Goal: Complete application form

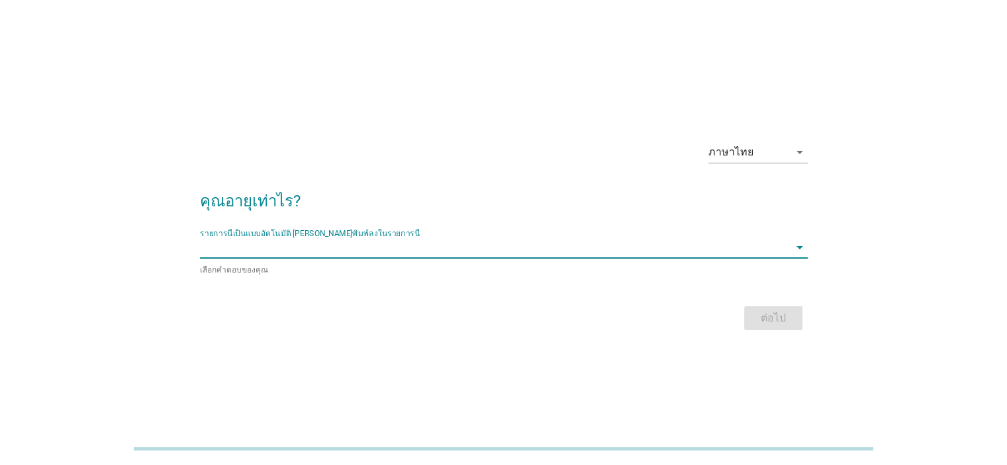
click at [395, 242] on input "รายการนี้เป็นแบบอัตโนมัติ คุณสามารถพิมพ์ลงในรายการนี้" at bounding box center [494, 247] width 589 height 21
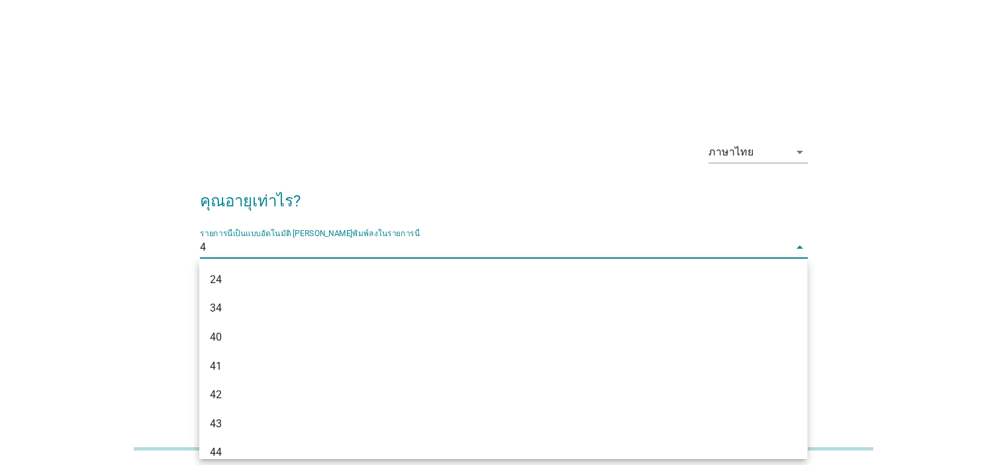
type input "41"
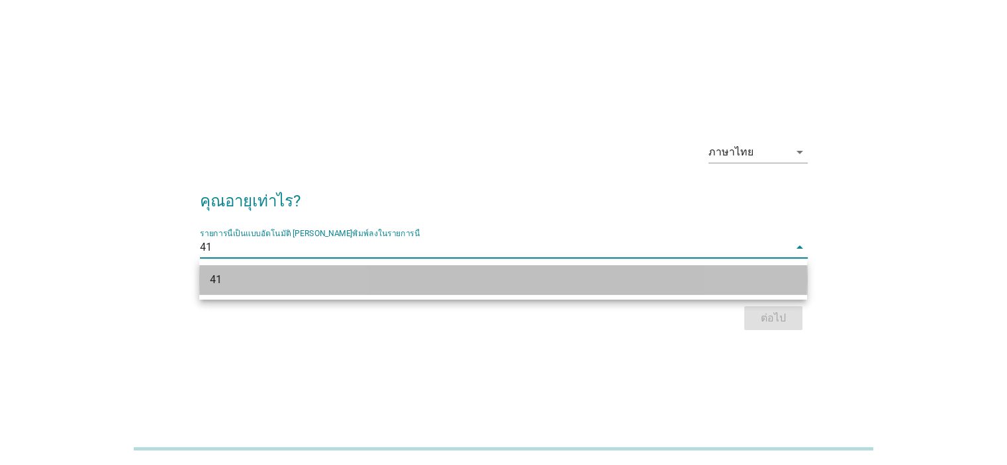
click at [379, 279] on div "41" at bounding box center [479, 280] width 538 height 16
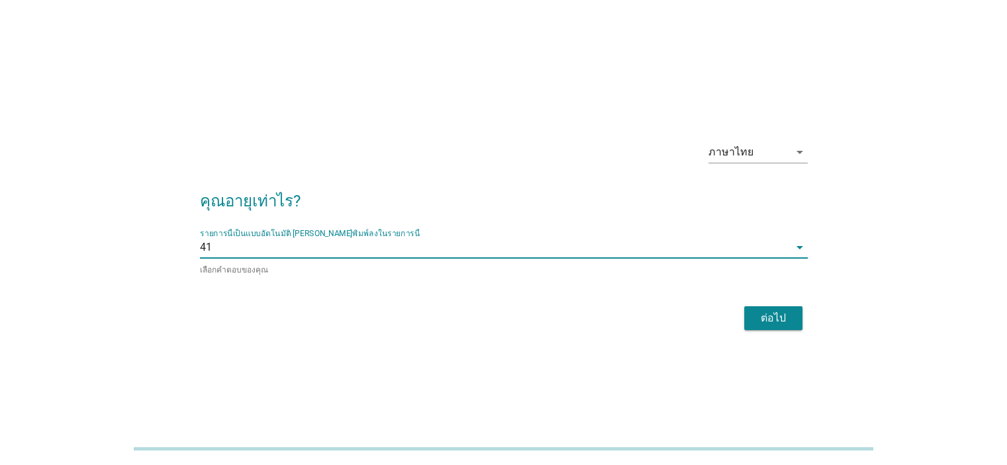
click at [777, 323] on div "ต่อไป" at bounding box center [773, 319] width 37 height 16
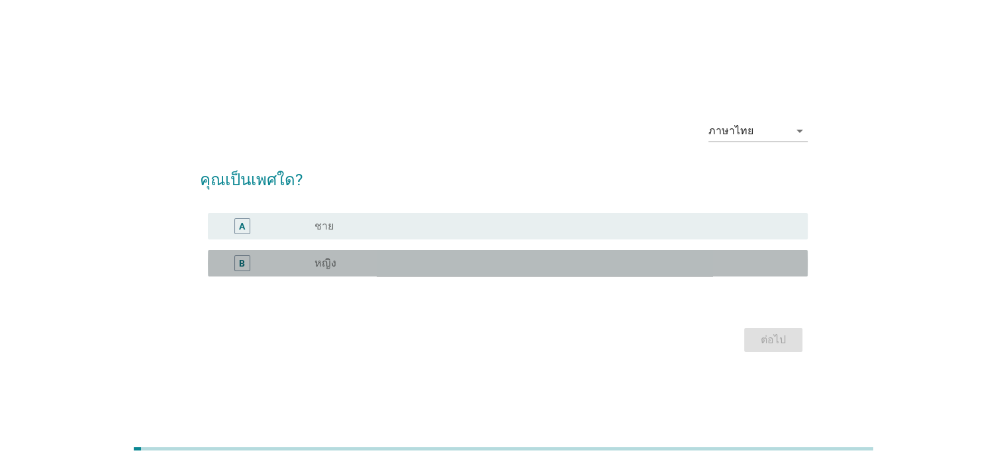
click at [244, 265] on div "B" at bounding box center [242, 263] width 6 height 14
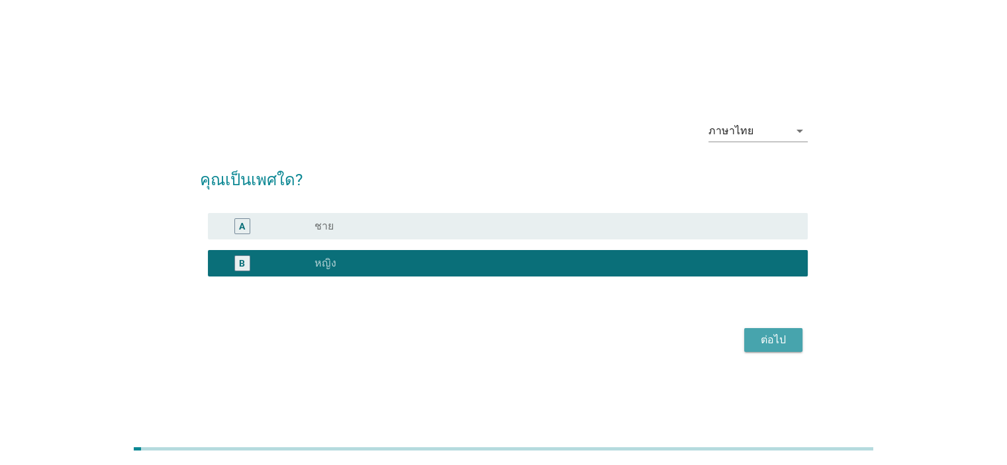
click at [773, 346] on div "ต่อไป" at bounding box center [773, 340] width 37 height 16
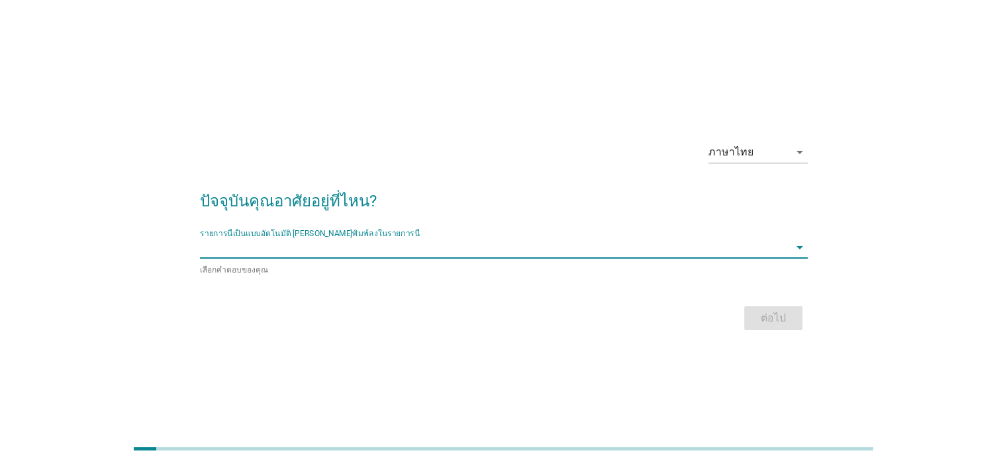
click at [542, 242] on input "รายการนี้เป็นแบบอัตโนมัติ คุณสามารถพิมพ์ลงในรายการนี้" at bounding box center [494, 247] width 589 height 21
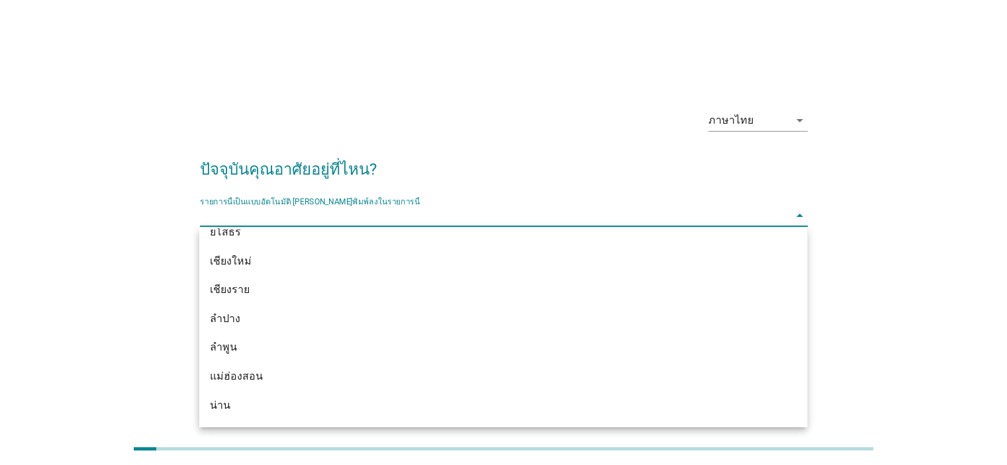
scroll to position [588, 0]
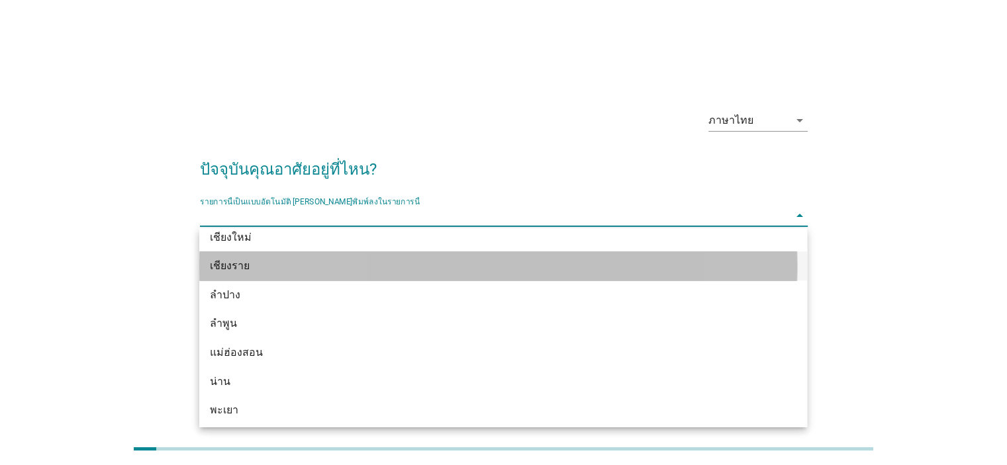
click at [226, 259] on div "เชียงราย" at bounding box center [479, 266] width 538 height 16
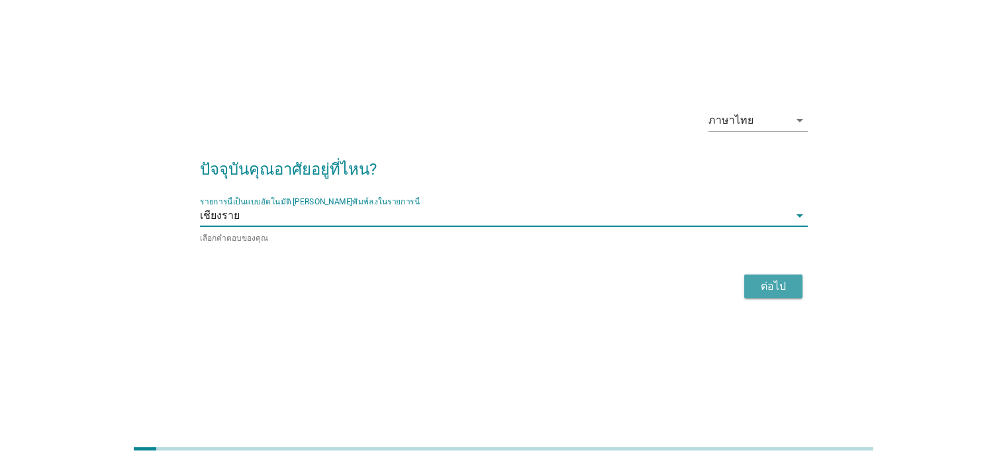
click at [783, 280] on div "ต่อไป" at bounding box center [773, 287] width 37 height 16
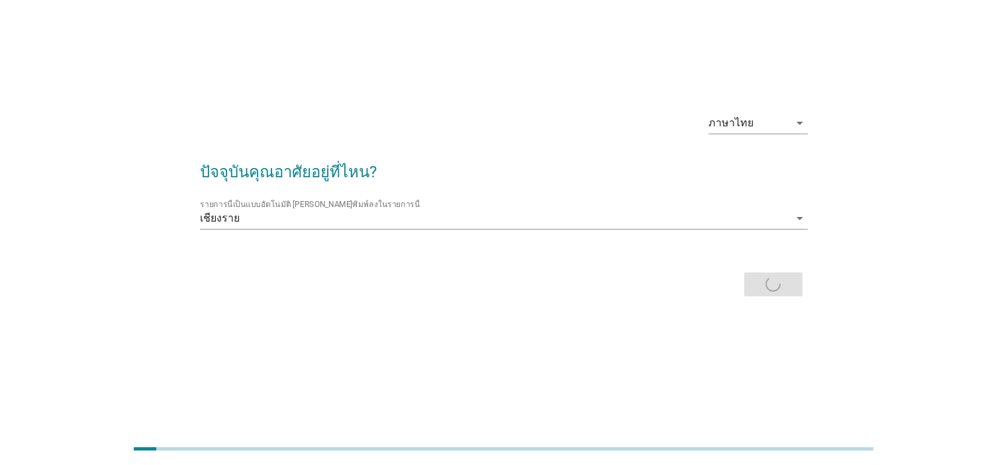
scroll to position [0, 0]
